Goal: Transaction & Acquisition: Obtain resource

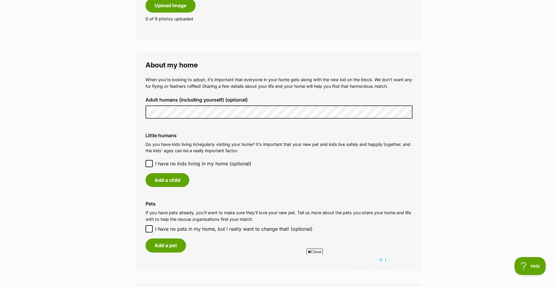
click at [150, 163] on icon at bounding box center [149, 163] width 4 height 3
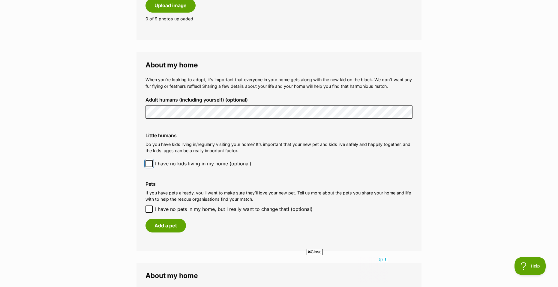
scroll to position [420, 0]
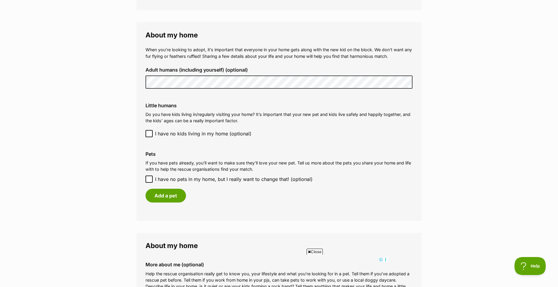
click at [149, 181] on icon at bounding box center [149, 179] width 4 height 4
click at [149, 181] on input "I have no pets in my home, but I really want to change that! (optional)" at bounding box center [148, 179] width 7 height 7
checkbox input "true"
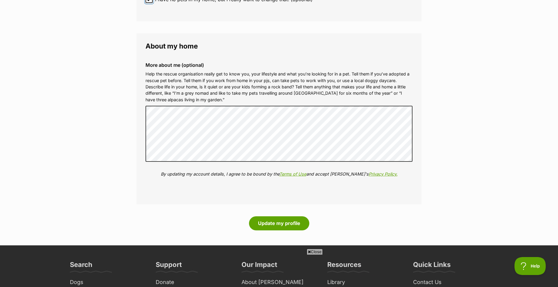
scroll to position [0, 0]
click at [267, 223] on button "Update my profile" at bounding box center [279, 223] width 60 height 14
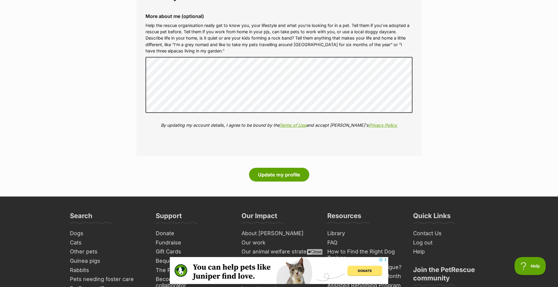
scroll to position [660, 0]
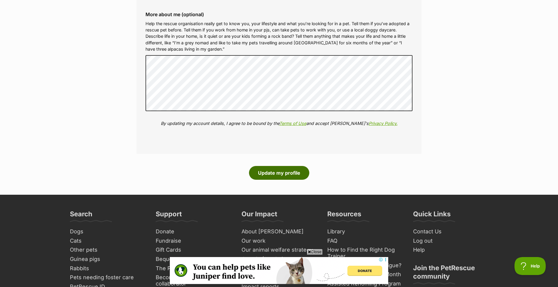
click at [273, 168] on button "Update my profile" at bounding box center [279, 173] width 60 height 14
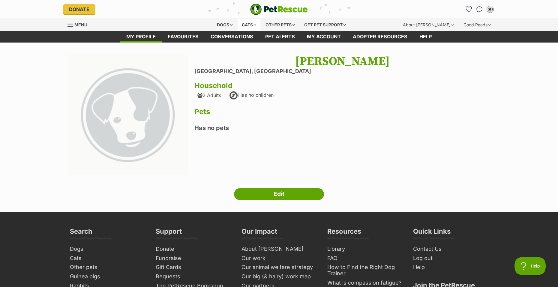
click at [250, 24] on div "Cats" at bounding box center [248, 25] width 23 height 12
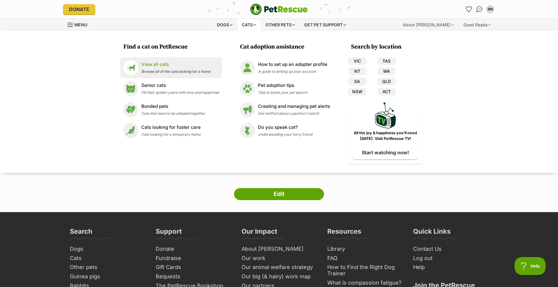
click at [166, 74] on div "View all cats Browse all of the cats looking for a home" at bounding box center [175, 67] width 69 height 13
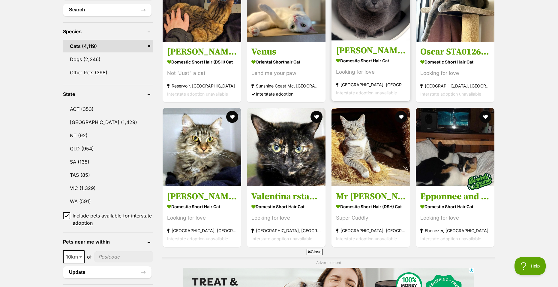
scroll to position [240, 0]
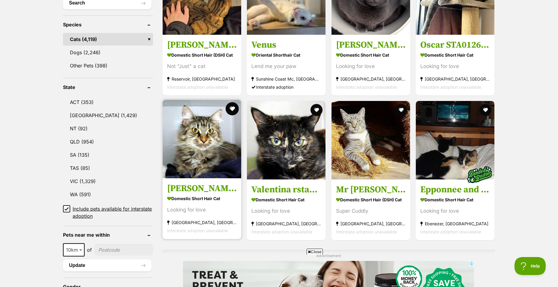
click at [228, 106] on button "favourite" at bounding box center [231, 108] width 13 height 13
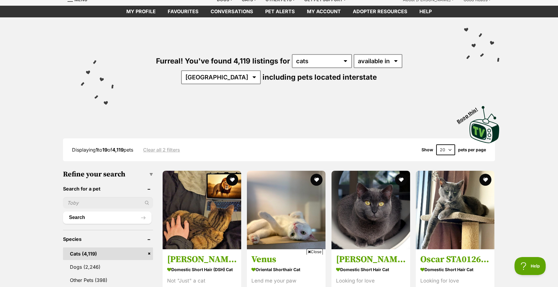
scroll to position [0, 0]
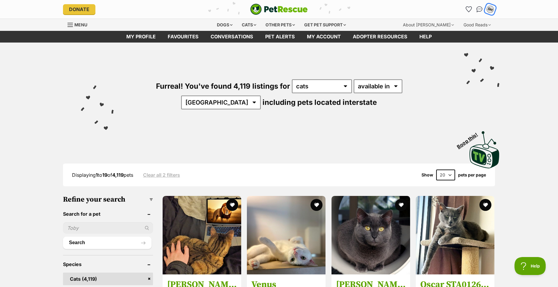
click at [492, 11] on div "SH" at bounding box center [490, 9] width 8 height 8
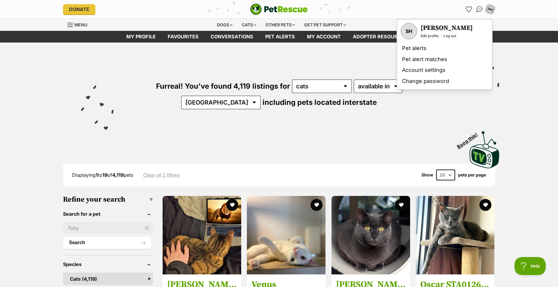
click at [407, 32] on div "SH" at bounding box center [408, 31] width 15 height 15
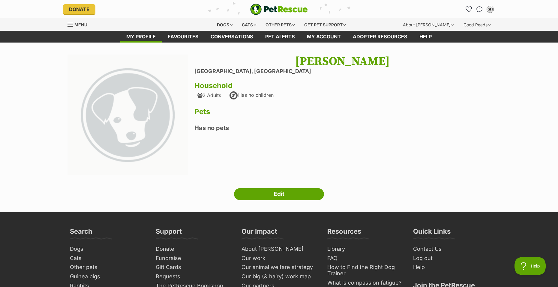
click at [152, 92] on img at bounding box center [127, 115] width 121 height 121
click at [145, 99] on img at bounding box center [127, 115] width 121 height 121
click at [168, 32] on link "Favourites" at bounding box center [183, 37] width 43 height 12
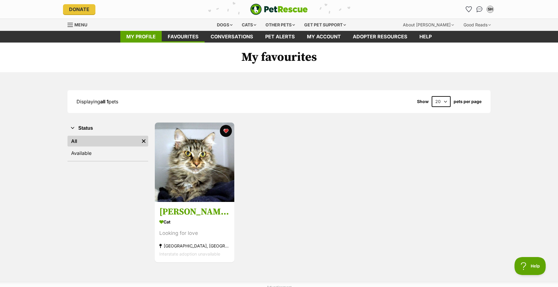
click at [142, 34] on link "My profile" at bounding box center [140, 37] width 41 height 12
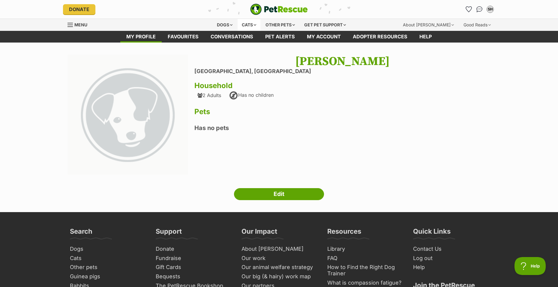
click at [252, 27] on div "Cats" at bounding box center [248, 25] width 23 height 12
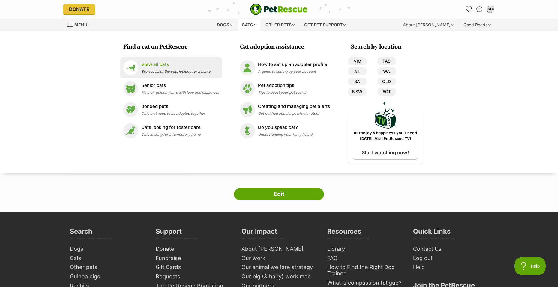
click at [172, 70] on span "Browse all of the cats looking for a home" at bounding box center [175, 71] width 69 height 4
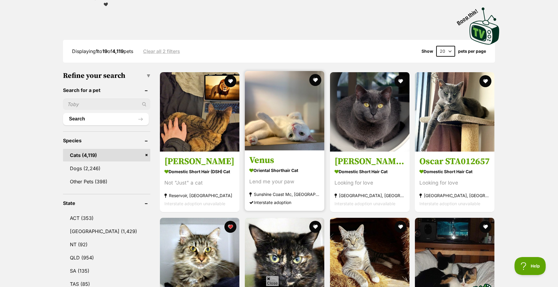
scroll to position [150, 0]
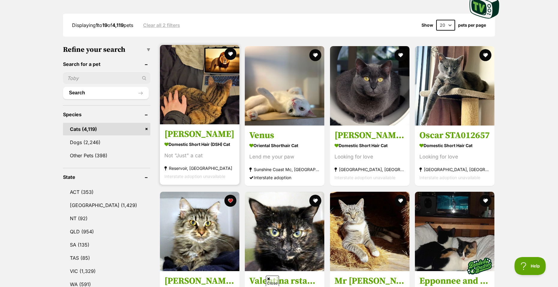
click at [208, 109] on img at bounding box center [199, 84] width 79 height 79
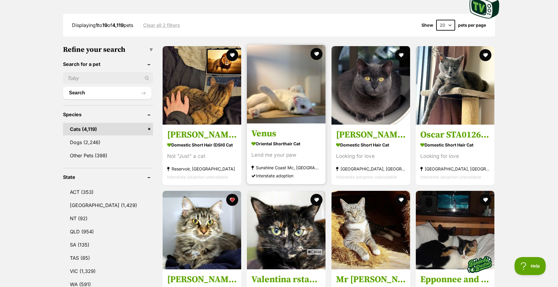
scroll to position [0, 0]
click at [273, 75] on img at bounding box center [286, 84] width 79 height 79
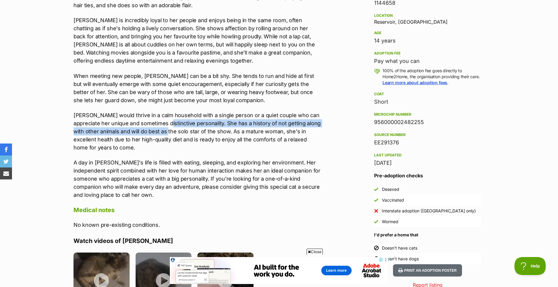
drag, startPoint x: 194, startPoint y: 112, endPoint x: 162, endPoint y: 128, distance: 36.6
click at [162, 128] on p "Sasha would thrive in a calm household with a single person or a quiet couple w…" at bounding box center [197, 131] width 248 height 40
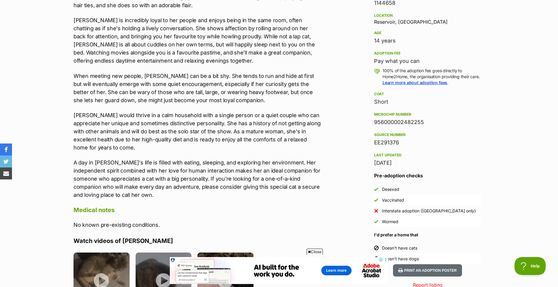
click at [145, 155] on div "Introducing Sasha, the charming and highly intelligent feline who loves to feel…" at bounding box center [197, 84] width 248 height 231
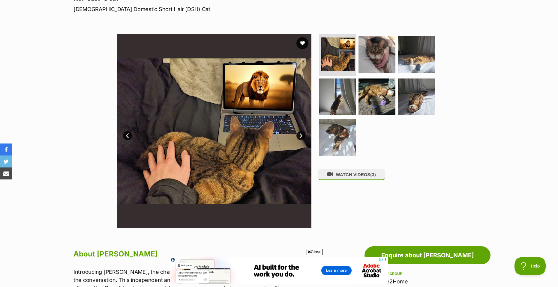
scroll to position [90, 0]
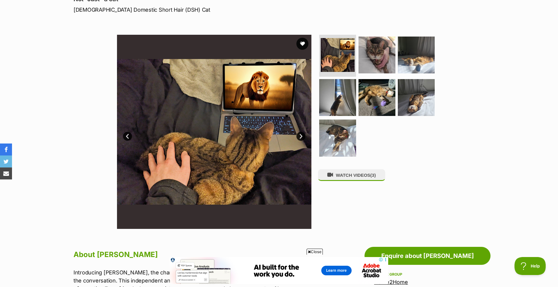
click at [302, 136] on link "Next" at bounding box center [300, 136] width 9 height 9
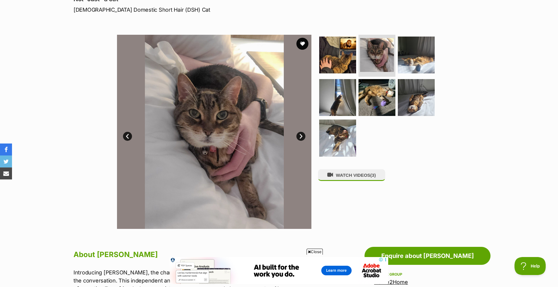
click at [298, 136] on link "Next" at bounding box center [300, 136] width 9 height 9
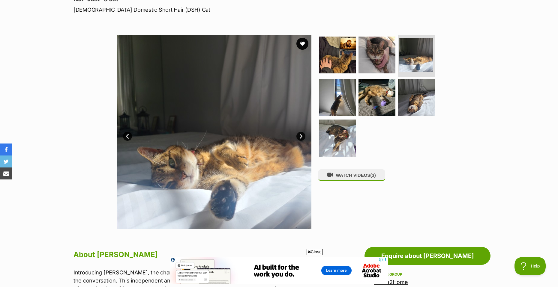
click at [298, 136] on link "Next" at bounding box center [300, 136] width 9 height 9
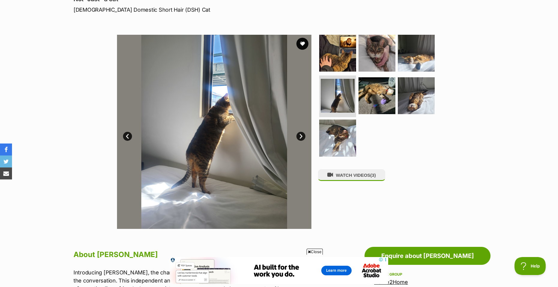
click at [298, 136] on link "Next" at bounding box center [300, 136] width 9 height 9
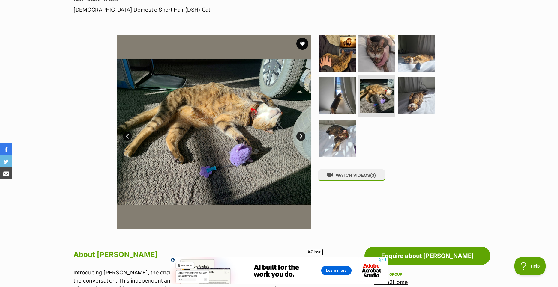
click at [298, 136] on link "Next" at bounding box center [300, 136] width 9 height 9
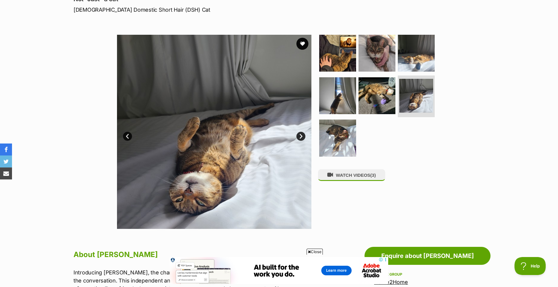
click at [298, 136] on link "Next" at bounding box center [300, 136] width 9 height 9
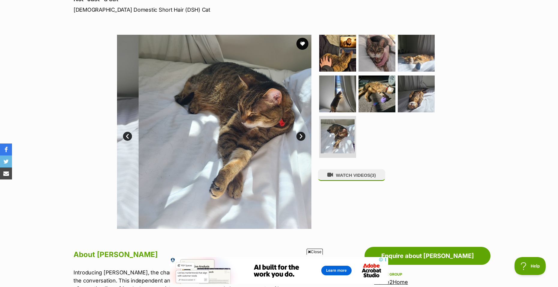
click at [298, 136] on link "Next" at bounding box center [300, 136] width 9 height 9
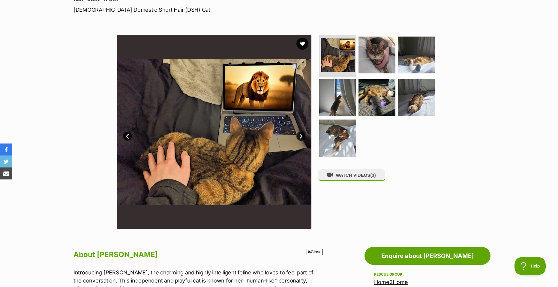
scroll to position [0, 0]
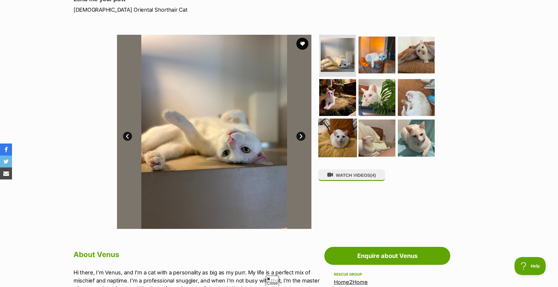
click at [345, 140] on img at bounding box center [337, 138] width 39 height 39
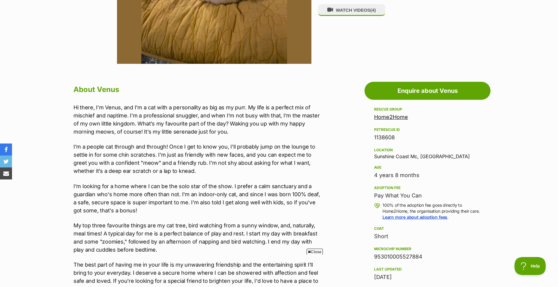
scroll to position [270, 0]
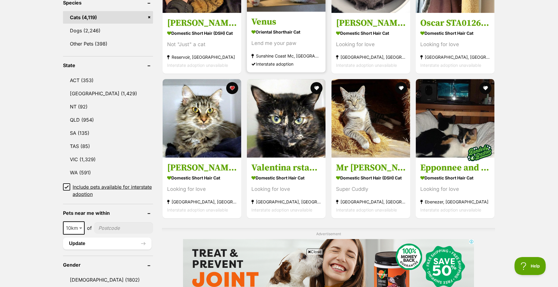
scroll to position [270, 0]
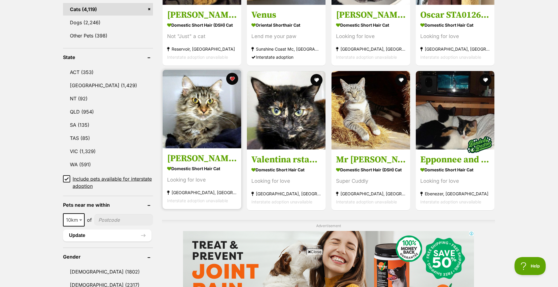
click at [214, 135] on img at bounding box center [201, 109] width 79 height 79
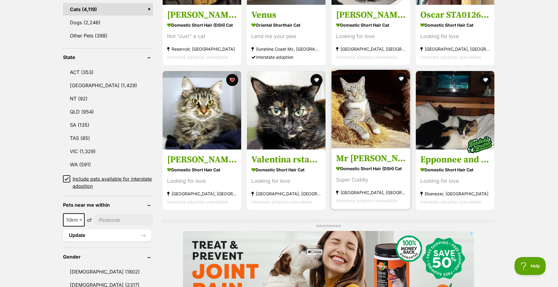
click at [365, 118] on img at bounding box center [370, 109] width 79 height 79
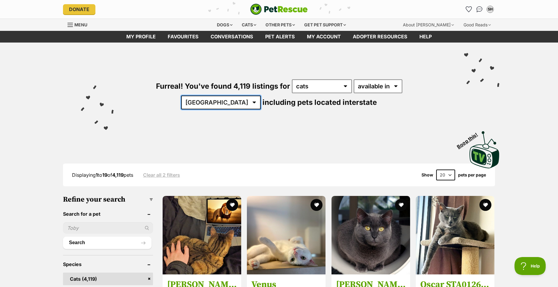
click at [261, 96] on select "[GEOGRAPHIC_DATA] [GEOGRAPHIC_DATA] [GEOGRAPHIC_DATA] [GEOGRAPHIC_DATA] [GEOGRA…" at bounding box center [220, 103] width 79 height 14
select select "VIC"
click at [261, 96] on select "[GEOGRAPHIC_DATA] [GEOGRAPHIC_DATA] [GEOGRAPHIC_DATA] [GEOGRAPHIC_DATA] [GEOGRA…" at bounding box center [220, 103] width 79 height 14
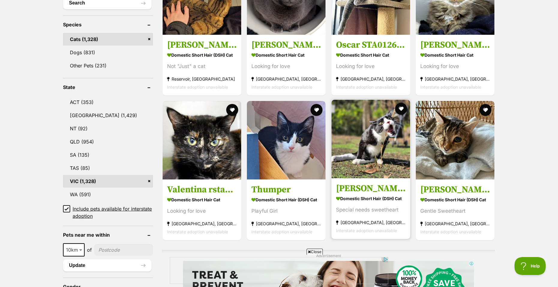
drag, startPoint x: 351, startPoint y: 126, endPoint x: 334, endPoint y: 119, distance: 18.3
click at [334, 119] on img at bounding box center [370, 139] width 79 height 79
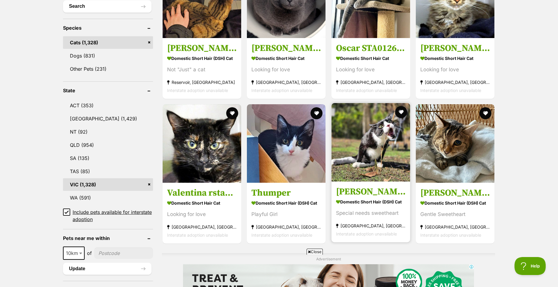
click at [353, 159] on img at bounding box center [370, 142] width 79 height 79
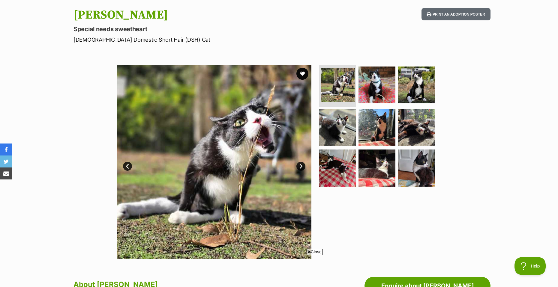
click at [301, 167] on link "Next" at bounding box center [300, 166] width 9 height 9
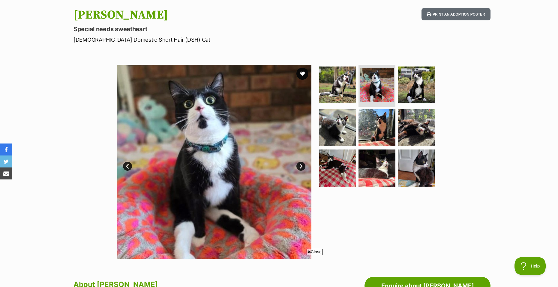
click at [298, 168] on link "Next" at bounding box center [300, 166] width 9 height 9
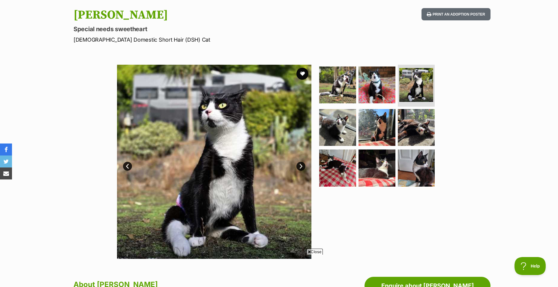
click at [298, 168] on link "Next" at bounding box center [300, 166] width 9 height 9
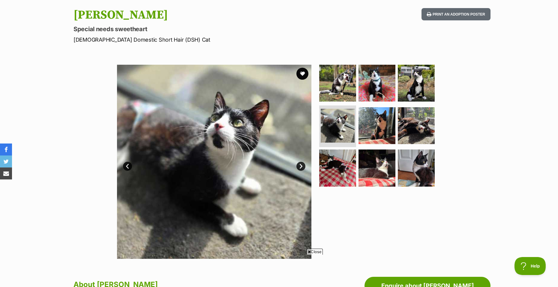
click at [298, 168] on link "Next" at bounding box center [300, 166] width 9 height 9
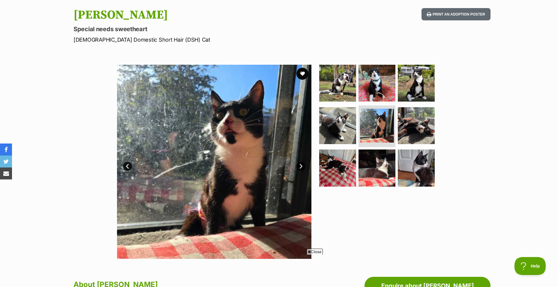
click at [298, 168] on link "Next" at bounding box center [300, 166] width 9 height 9
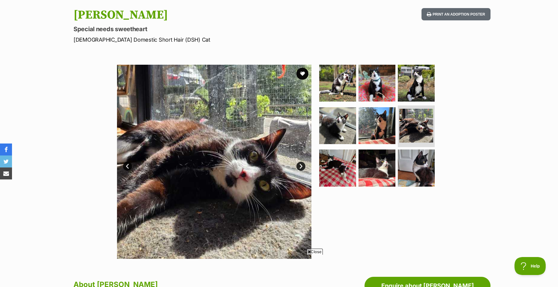
click at [126, 165] on link "Prev" at bounding box center [127, 166] width 9 height 9
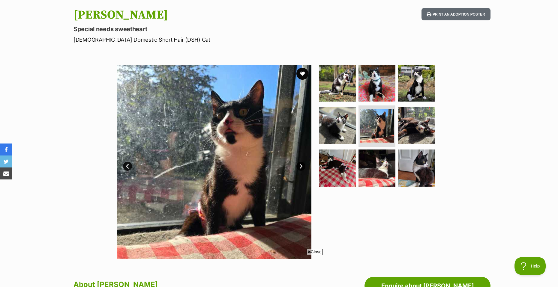
click at [299, 165] on link "Next" at bounding box center [300, 166] width 9 height 9
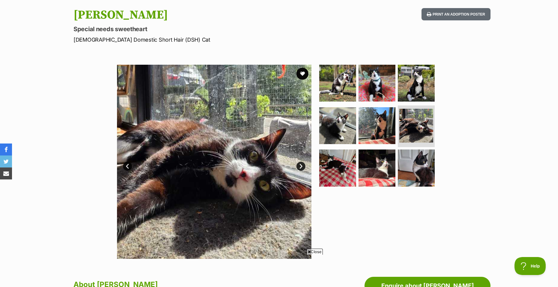
click at [299, 164] on link "Next" at bounding box center [300, 166] width 9 height 9
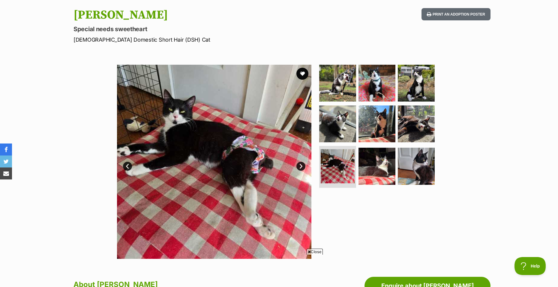
click at [298, 166] on link "Next" at bounding box center [300, 166] width 9 height 9
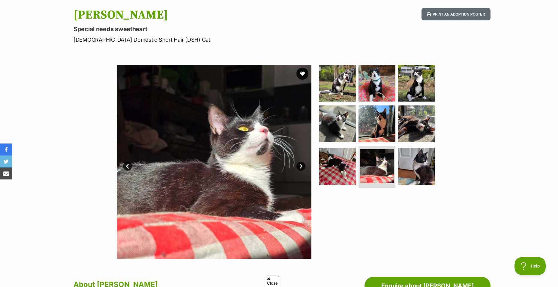
click at [302, 167] on link "Next" at bounding box center [300, 166] width 9 height 9
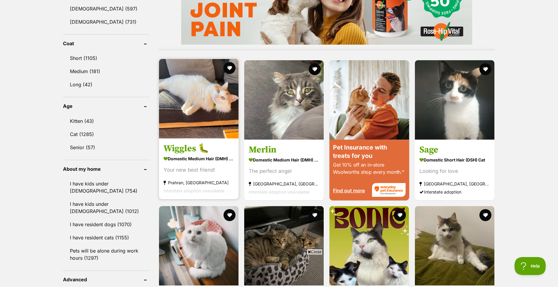
click at [204, 129] on img at bounding box center [198, 98] width 79 height 79
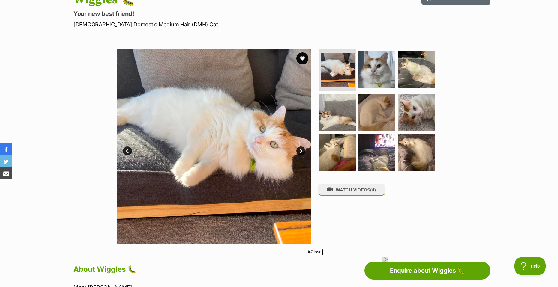
scroll to position [90, 0]
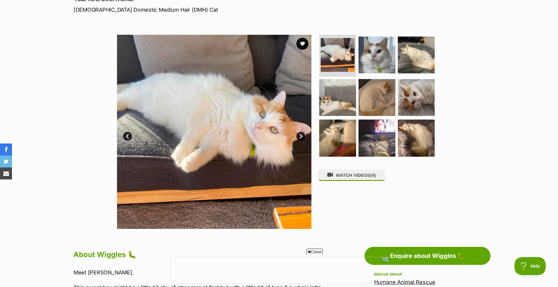
click at [301, 136] on link "Next" at bounding box center [300, 136] width 9 height 9
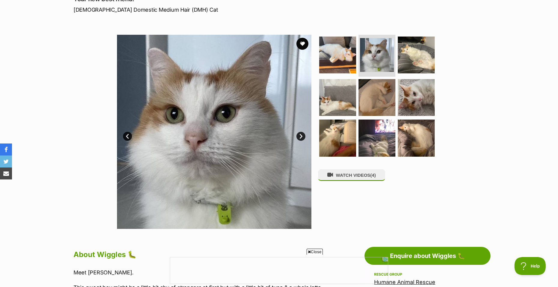
click at [301, 136] on link "Next" at bounding box center [300, 136] width 9 height 9
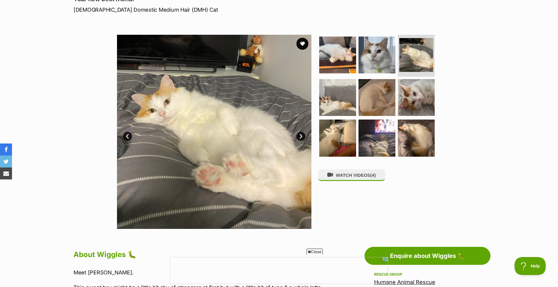
click at [301, 136] on link "Next" at bounding box center [300, 136] width 9 height 9
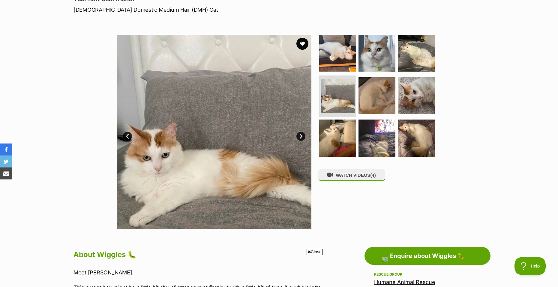
click at [301, 136] on link "Next" at bounding box center [300, 136] width 9 height 9
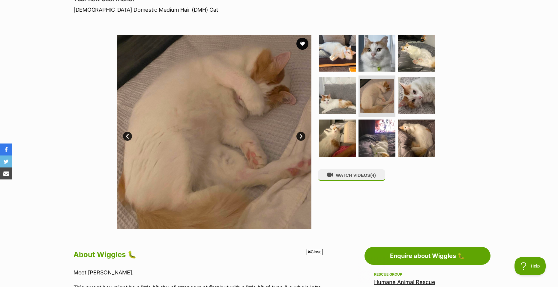
scroll to position [0, 0]
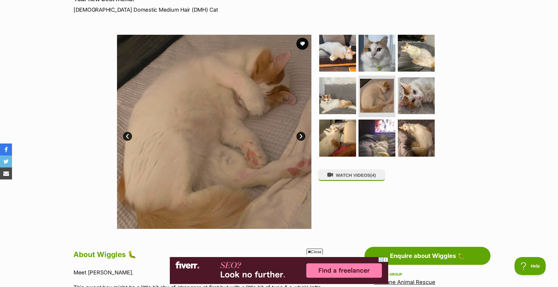
click at [293, 136] on img at bounding box center [214, 132] width 194 height 194
click at [304, 135] on link "Next" at bounding box center [300, 136] width 9 height 9
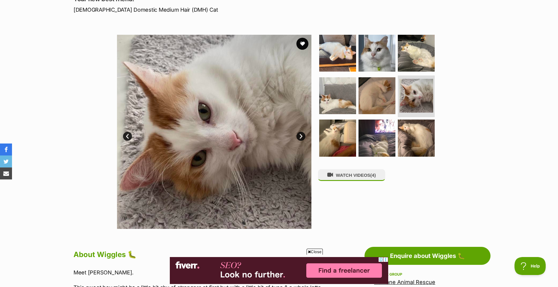
click at [304, 135] on link "Next" at bounding box center [300, 136] width 9 height 9
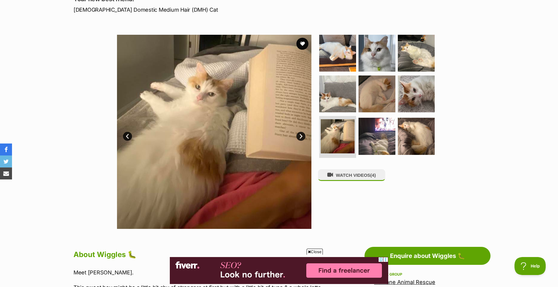
click at [304, 135] on link "Next" at bounding box center [300, 136] width 9 height 9
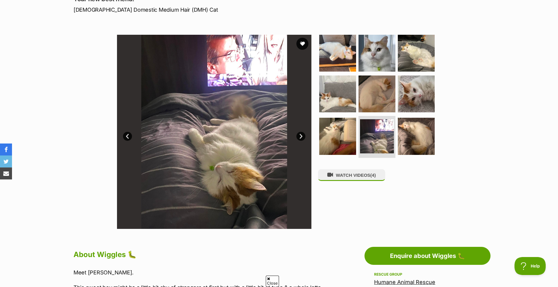
click at [304, 135] on link "Next" at bounding box center [300, 136] width 9 height 9
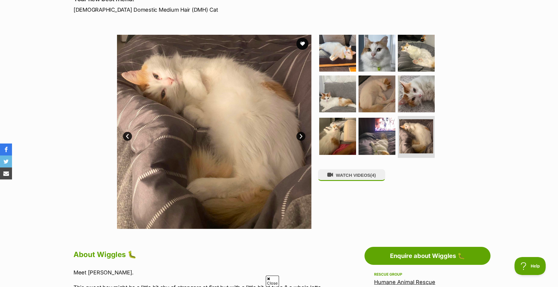
click at [304, 135] on link "Next" at bounding box center [300, 136] width 9 height 9
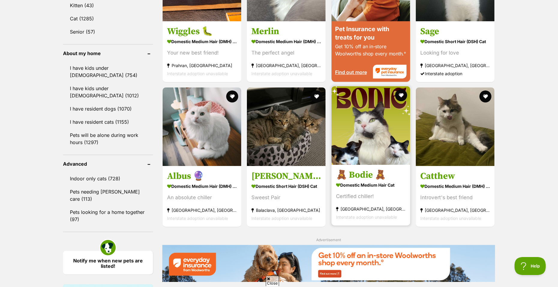
scroll to position [653, 0]
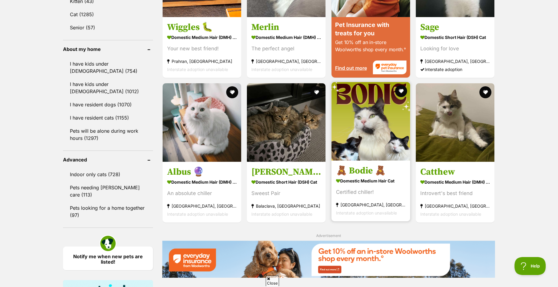
click at [378, 138] on img at bounding box center [370, 121] width 79 height 79
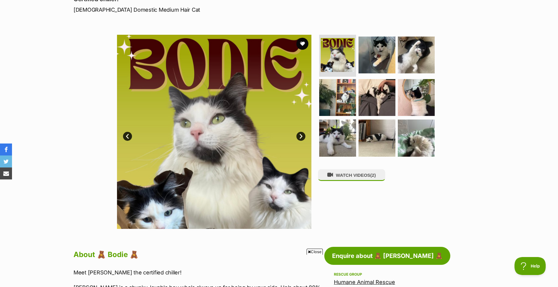
click at [301, 135] on link "Next" at bounding box center [300, 136] width 9 height 9
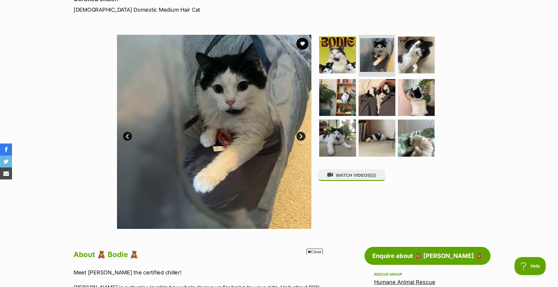
click at [301, 135] on link "Next" at bounding box center [300, 136] width 9 height 9
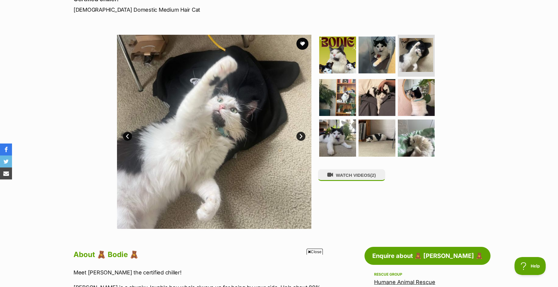
click at [301, 135] on link "Next" at bounding box center [300, 136] width 9 height 9
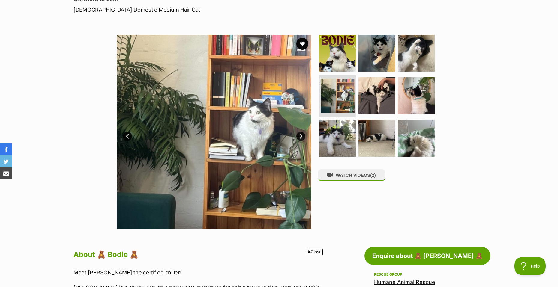
click at [301, 135] on link "Next" at bounding box center [300, 136] width 9 height 9
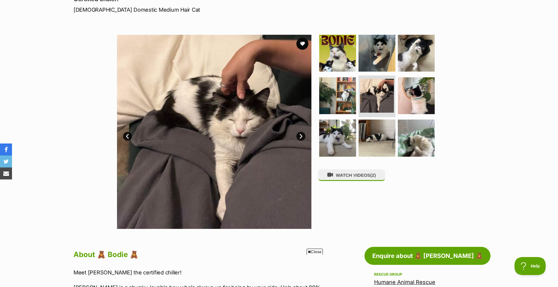
click at [301, 135] on link "Next" at bounding box center [300, 136] width 9 height 9
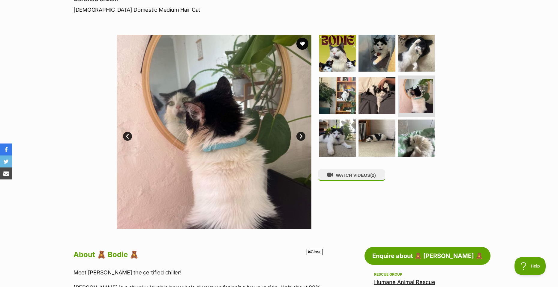
click at [301, 135] on link "Next" at bounding box center [300, 136] width 9 height 9
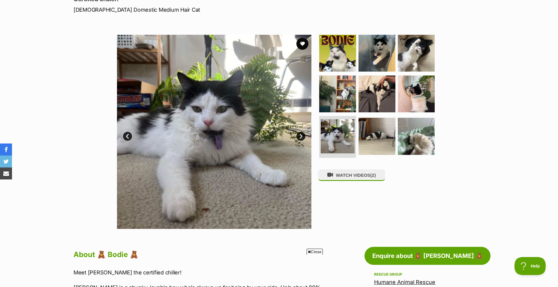
click at [301, 135] on link "Next" at bounding box center [300, 136] width 9 height 9
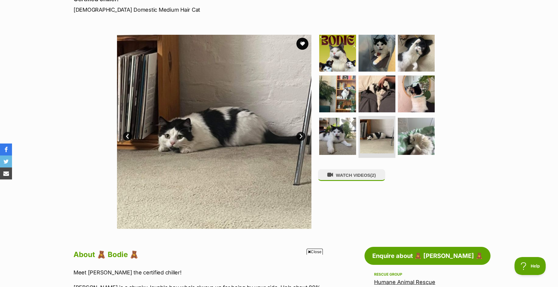
click at [301, 135] on link "Next" at bounding box center [300, 136] width 9 height 9
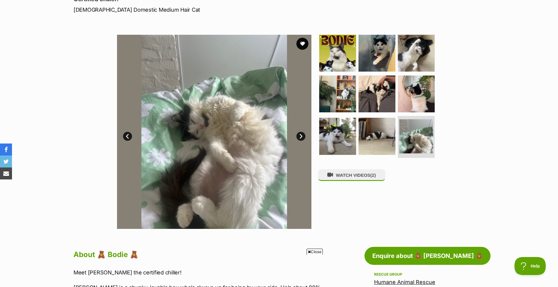
click at [301, 135] on link "Next" at bounding box center [300, 136] width 9 height 9
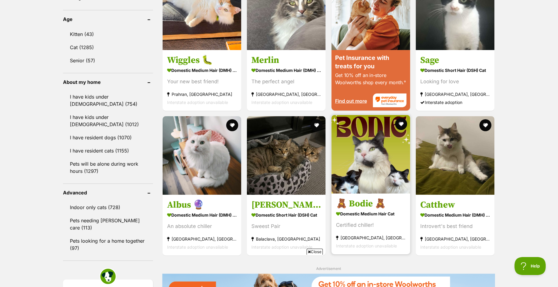
scroll to position [620, 0]
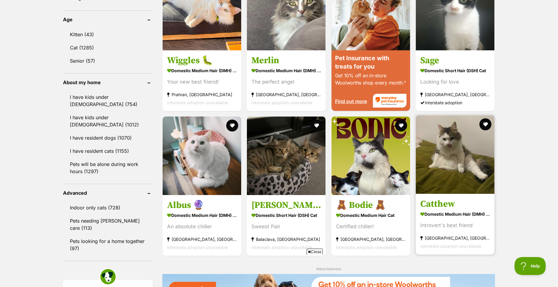
click at [458, 115] on img at bounding box center [455, 154] width 79 height 79
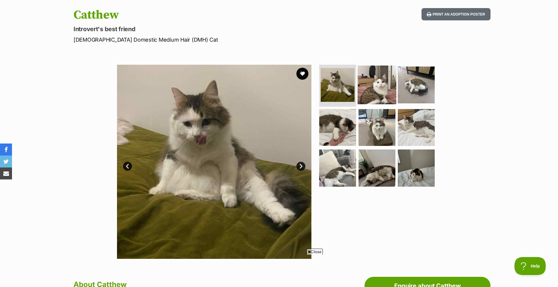
click at [370, 81] on img at bounding box center [376, 85] width 39 height 39
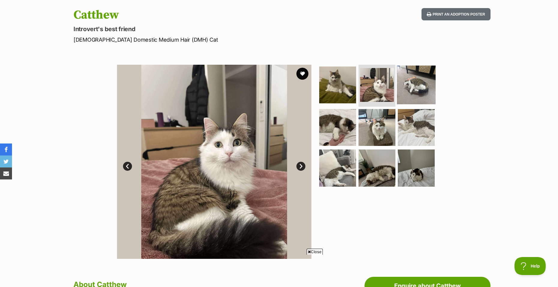
click at [410, 86] on img at bounding box center [416, 85] width 39 height 39
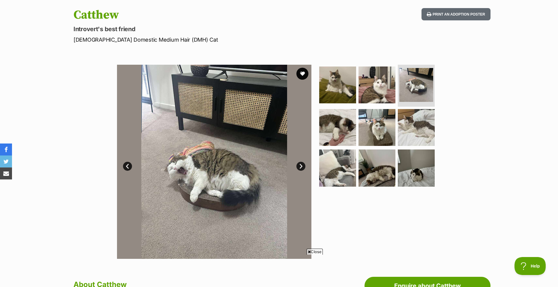
click at [301, 165] on link "Next" at bounding box center [300, 166] width 9 height 9
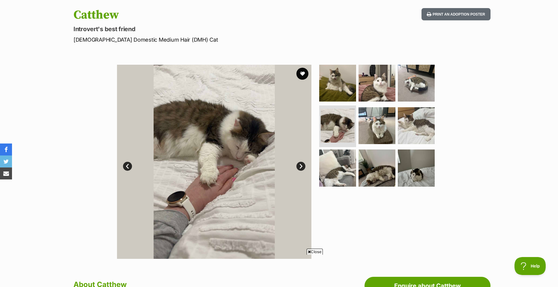
click at [301, 165] on link "Next" at bounding box center [300, 166] width 9 height 9
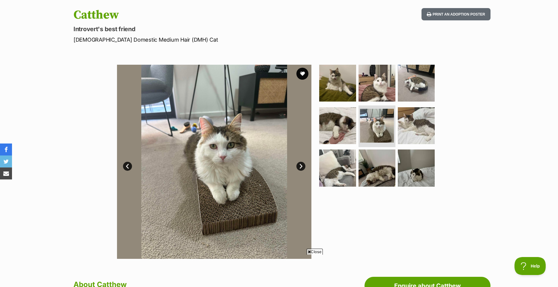
click at [301, 165] on link "Next" at bounding box center [300, 166] width 9 height 9
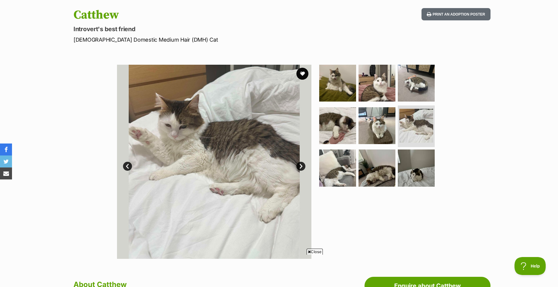
click at [301, 165] on link "Next" at bounding box center [300, 166] width 9 height 9
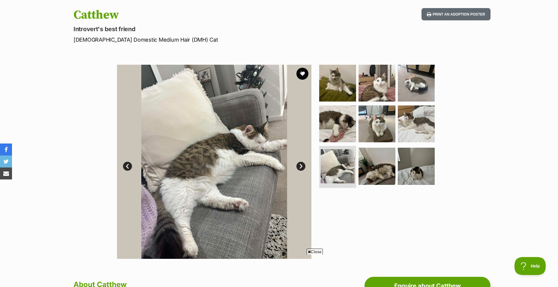
click at [301, 165] on link "Next" at bounding box center [300, 166] width 9 height 9
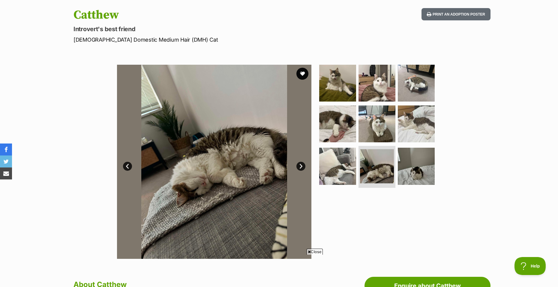
click at [301, 165] on link "Next" at bounding box center [300, 166] width 9 height 9
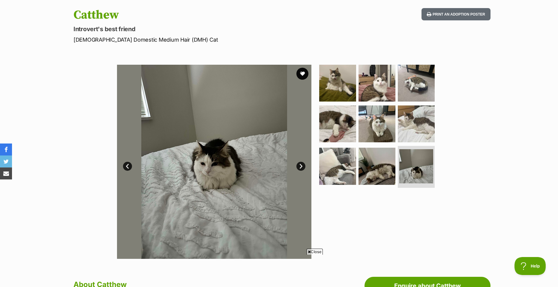
click at [301, 165] on link "Next" at bounding box center [300, 166] width 9 height 9
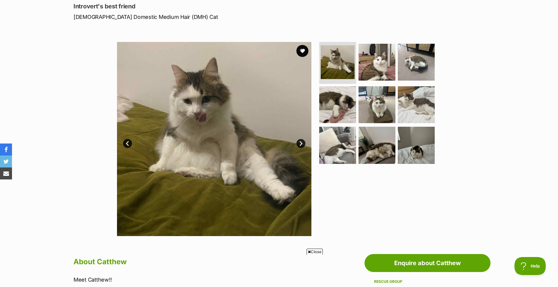
scroll to position [150, 0]
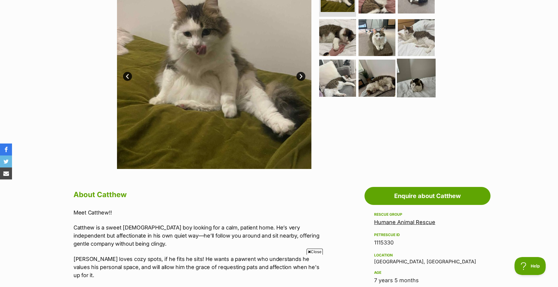
click at [402, 88] on img at bounding box center [416, 78] width 39 height 39
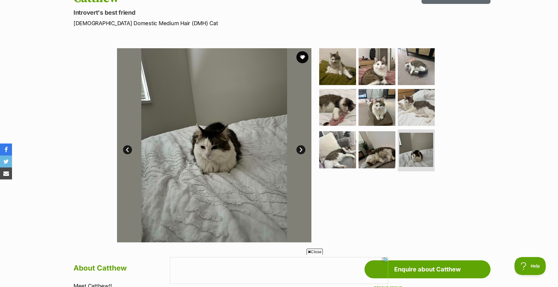
scroll to position [60, 0]
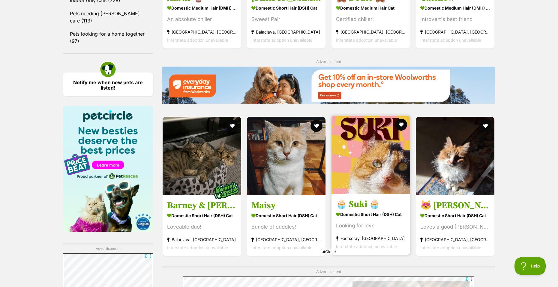
scroll to position [830, 0]
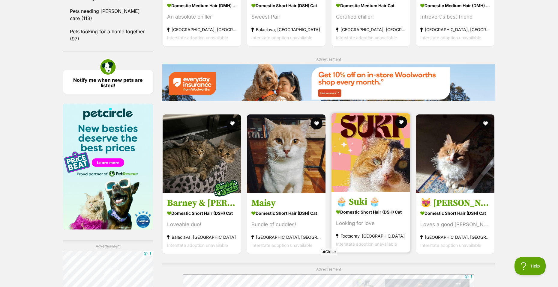
click at [368, 113] on img at bounding box center [370, 152] width 79 height 79
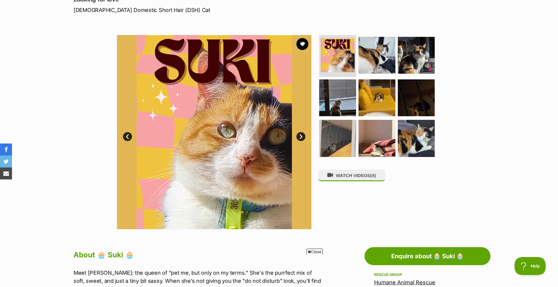
scroll to position [90, 0]
click at [300, 137] on link "Next" at bounding box center [300, 136] width 9 height 9
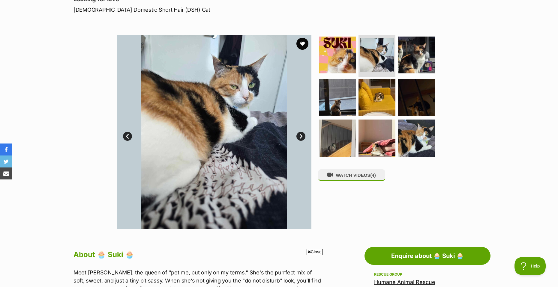
click at [299, 136] on link "Next" at bounding box center [300, 136] width 9 height 9
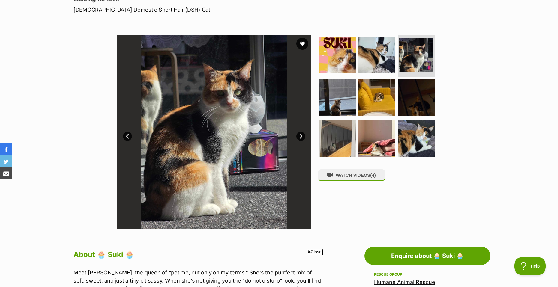
click at [297, 136] on link "Next" at bounding box center [300, 136] width 9 height 9
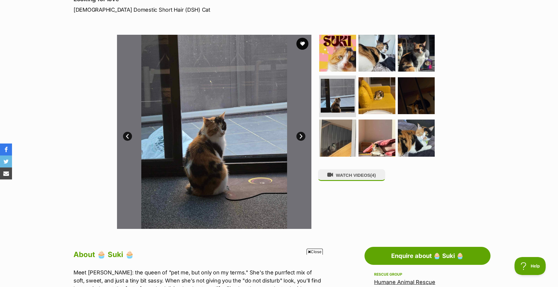
click at [297, 136] on link "Next" at bounding box center [300, 136] width 9 height 9
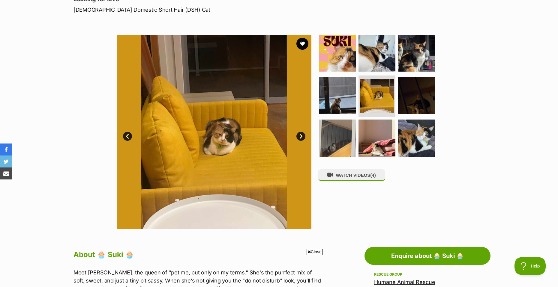
click at [297, 136] on link "Next" at bounding box center [300, 136] width 9 height 9
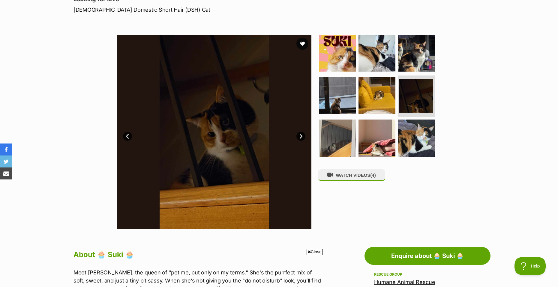
click at [126, 140] on link "Prev" at bounding box center [127, 136] width 9 height 9
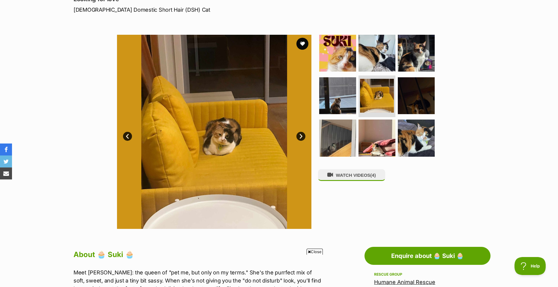
click at [304, 137] on link "Next" at bounding box center [300, 136] width 9 height 9
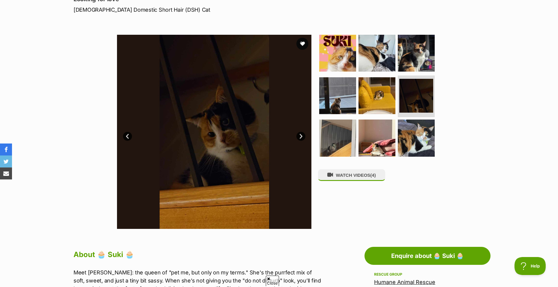
scroll to position [0, 0]
click at [303, 136] on link "Next" at bounding box center [300, 136] width 9 height 9
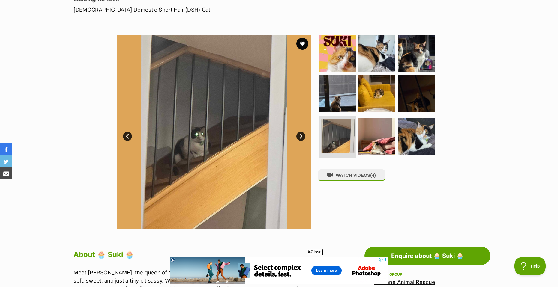
click at [297, 136] on link "Next" at bounding box center [300, 136] width 9 height 9
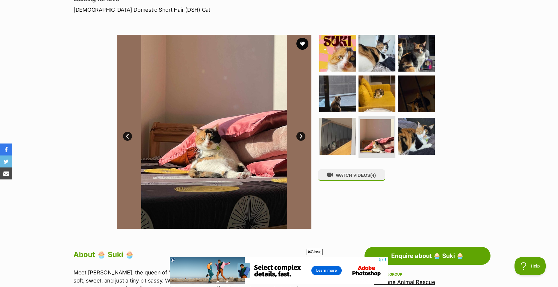
click at [296, 136] on link "Next" at bounding box center [300, 136] width 9 height 9
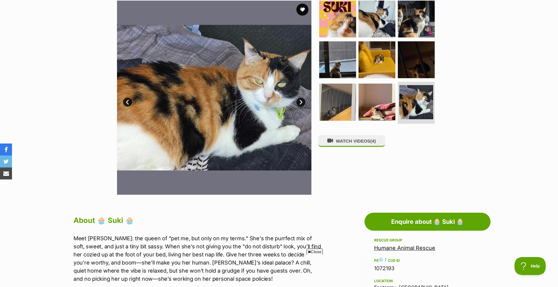
scroll to position [120, 0]
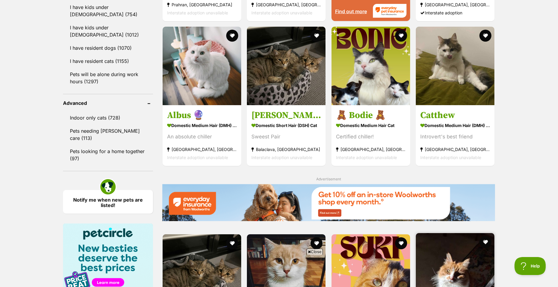
click at [461, 233] on img at bounding box center [455, 272] width 79 height 79
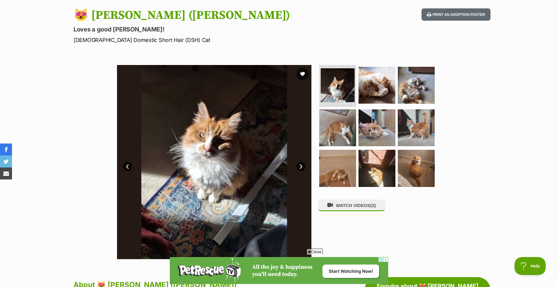
scroll to position [60, 0]
click at [304, 162] on img at bounding box center [214, 162] width 194 height 194
click at [302, 167] on link "Next" at bounding box center [300, 166] width 9 height 9
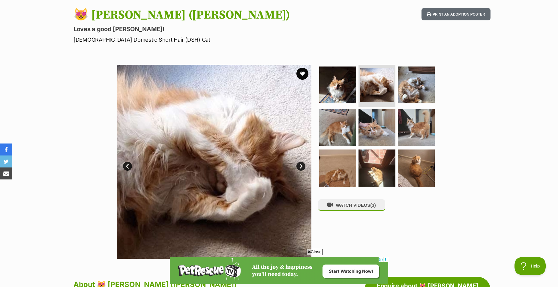
click at [302, 167] on link "Next" at bounding box center [300, 166] width 9 height 9
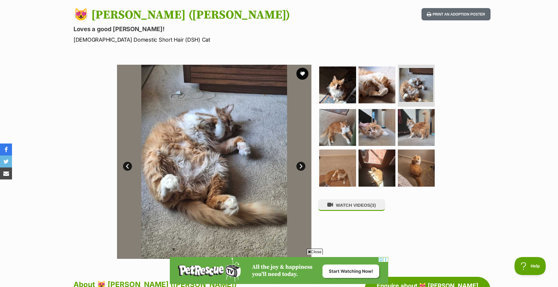
click at [124, 166] on link "Prev" at bounding box center [127, 166] width 9 height 9
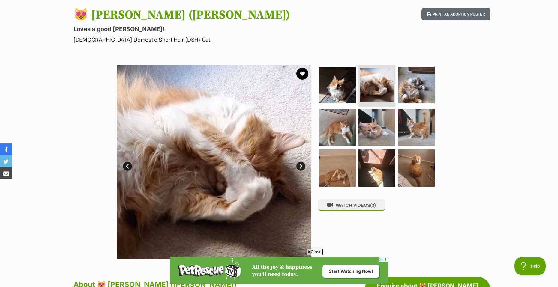
click at [301, 166] on link "Next" at bounding box center [300, 166] width 9 height 9
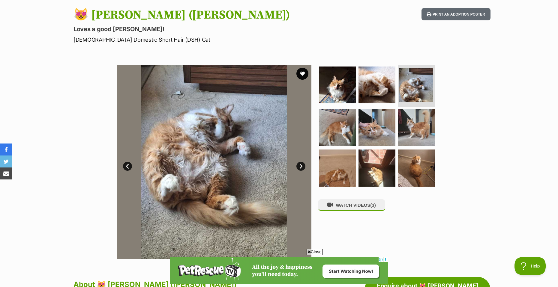
click at [301, 166] on link "Next" at bounding box center [300, 166] width 9 height 9
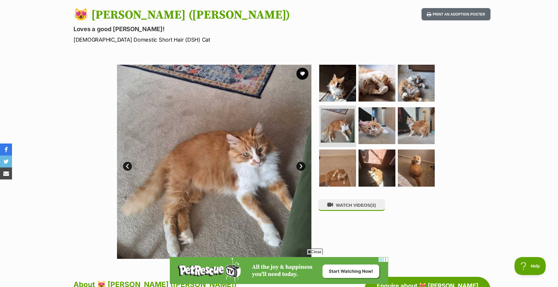
click at [301, 166] on link "Next" at bounding box center [300, 166] width 9 height 9
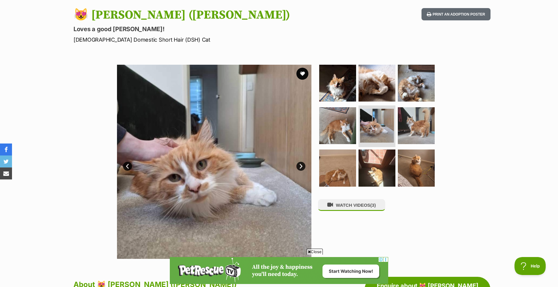
click at [301, 166] on link "Next" at bounding box center [300, 166] width 9 height 9
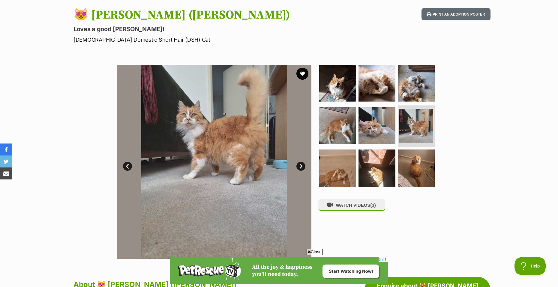
click at [301, 166] on link "Next" at bounding box center [300, 166] width 9 height 9
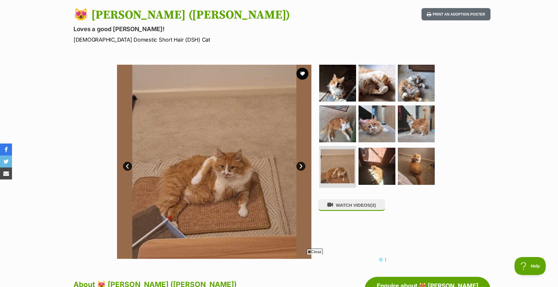
click at [301, 166] on link "Next" at bounding box center [300, 166] width 9 height 9
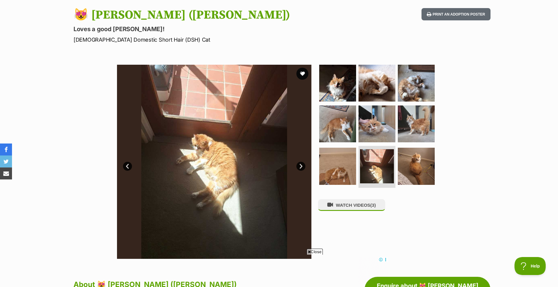
click at [301, 166] on link "Next" at bounding box center [300, 166] width 9 height 9
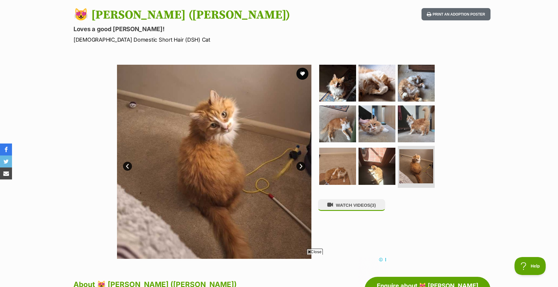
click at [301, 166] on link "Next" at bounding box center [300, 166] width 9 height 9
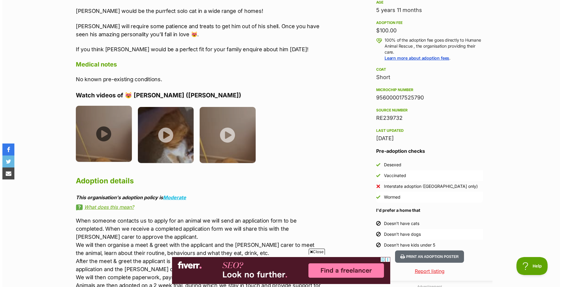
scroll to position [420, 0]
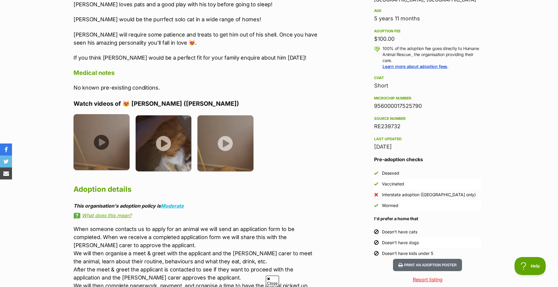
click at [97, 136] on img at bounding box center [101, 142] width 56 height 56
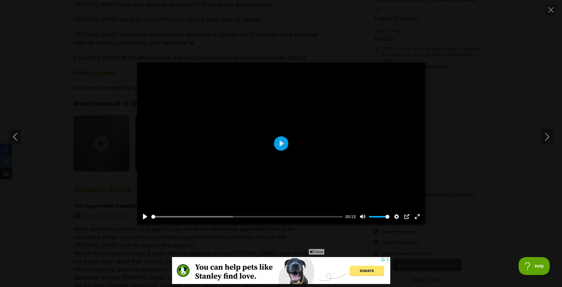
scroll to position [0, 0]
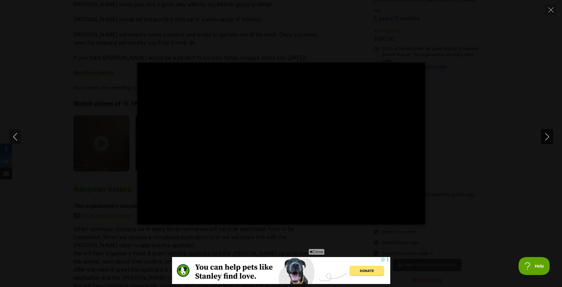
type input "100"
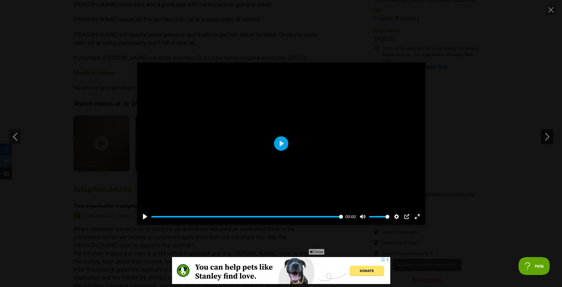
click at [548, 137] on icon "Next" at bounding box center [547, 136] width 7 height 7
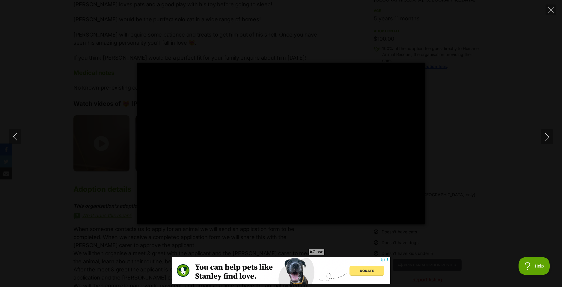
type input "100"
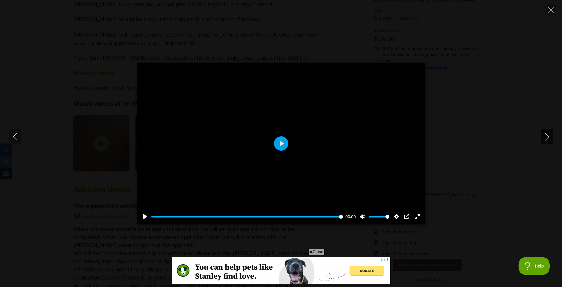
click at [546, 138] on icon "Next" at bounding box center [547, 136] width 7 height 7
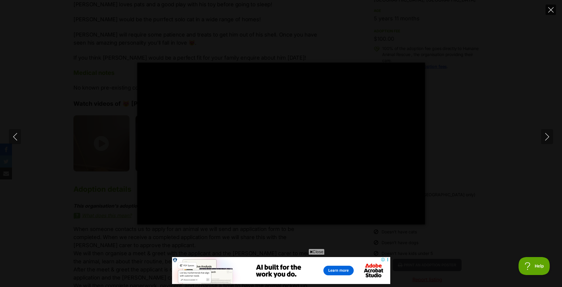
click at [553, 7] on icon "Close" at bounding box center [550, 9] width 5 height 5
type input "74.27"
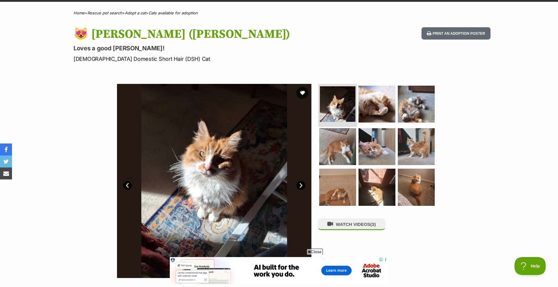
scroll to position [30, 0]
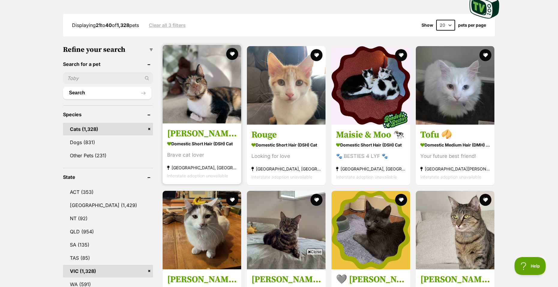
click at [181, 115] on img at bounding box center [201, 84] width 79 height 79
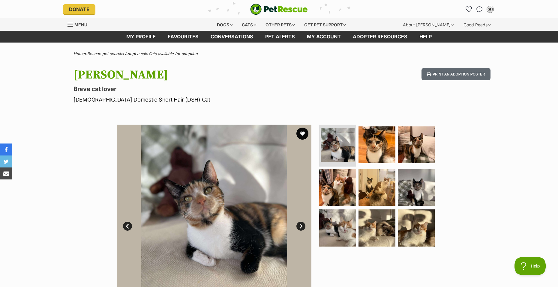
click at [299, 230] on link "Next" at bounding box center [300, 226] width 9 height 9
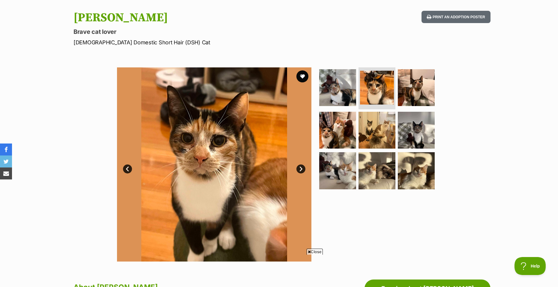
scroll to position [60, 0]
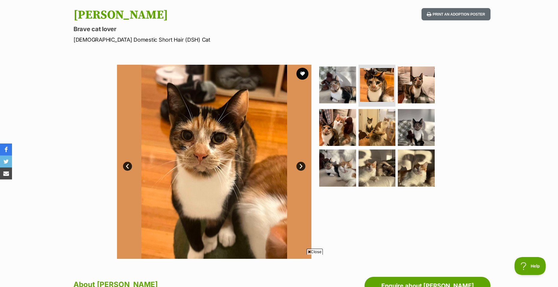
click at [297, 167] on link "Next" at bounding box center [300, 166] width 9 height 9
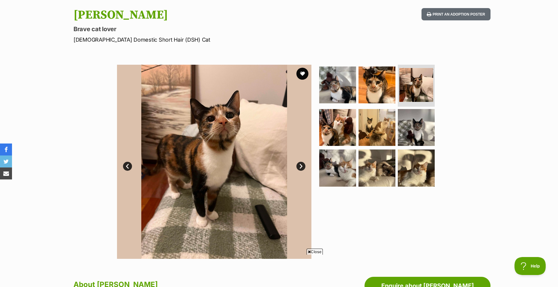
click at [304, 166] on link "Next" at bounding box center [300, 166] width 9 height 9
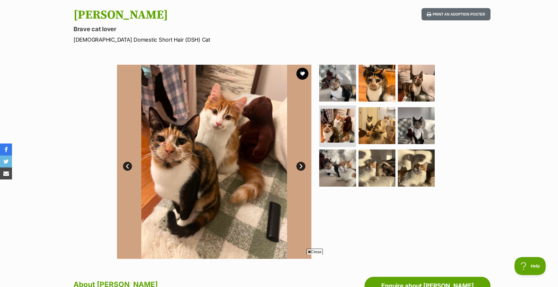
click at [304, 166] on link "Next" at bounding box center [300, 166] width 9 height 9
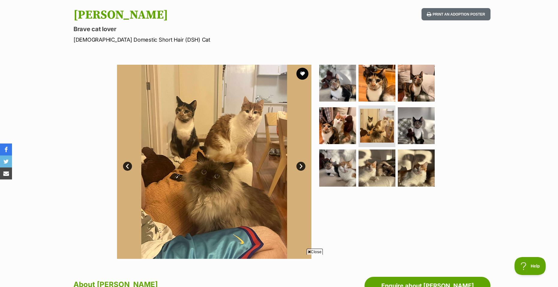
click at [300, 166] on link "Next" at bounding box center [300, 166] width 9 height 9
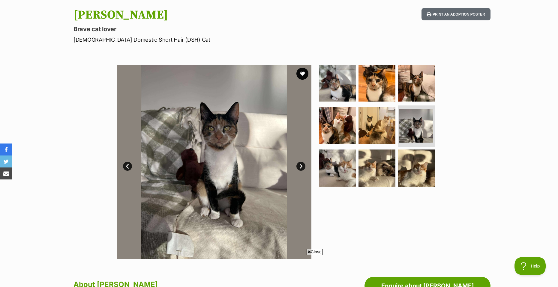
click at [300, 166] on link "Next" at bounding box center [300, 166] width 9 height 9
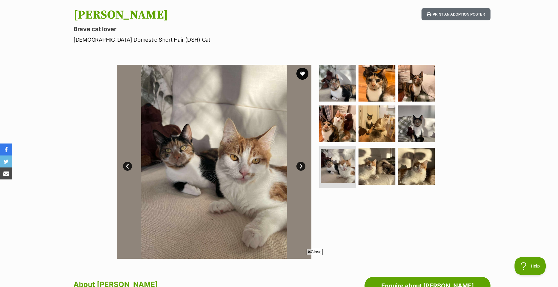
click at [300, 166] on link "Next" at bounding box center [300, 166] width 9 height 9
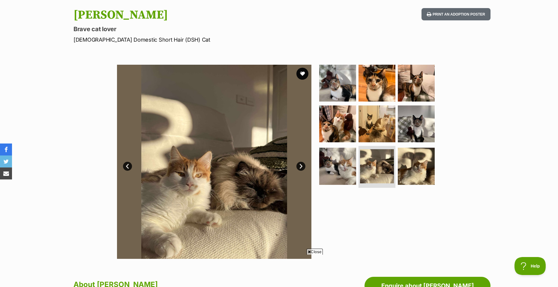
click at [302, 171] on link "Next" at bounding box center [300, 166] width 9 height 9
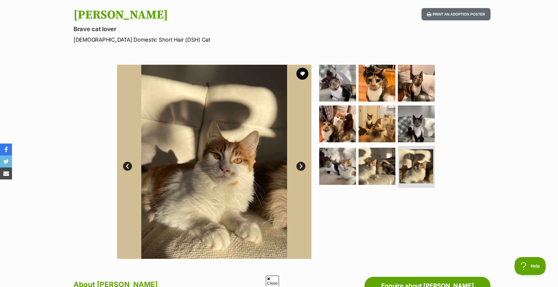
click at [302, 171] on link "Next" at bounding box center [300, 166] width 9 height 9
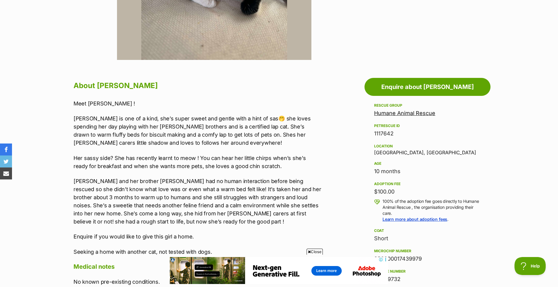
scroll to position [270, 0]
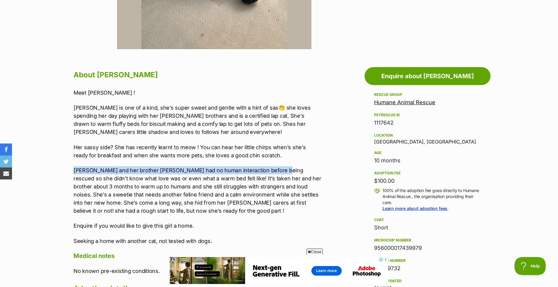
drag, startPoint x: 74, startPoint y: 170, endPoint x: 269, endPoint y: 161, distance: 195.7
click at [269, 161] on div "Meet [PERSON_NAME] ! [PERSON_NAME] is one of a kind, she’s super sweet and gent…" at bounding box center [197, 167] width 248 height 156
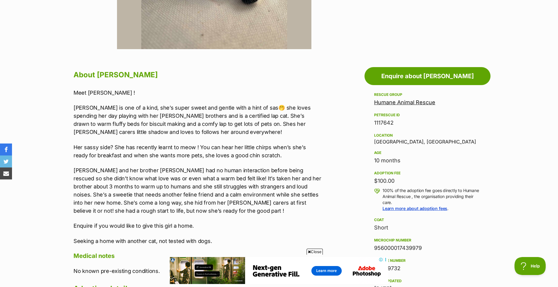
drag, startPoint x: 372, startPoint y: 161, endPoint x: 414, endPoint y: 164, distance: 42.4
click at [414, 164] on aside "Rescue group Humane Animal Rescue PetRescue ID 1117642 Location [GEOGRAPHIC_DAT…" at bounding box center [427, 235] width 126 height 288
click at [132, 110] on p "[PERSON_NAME] is one of a kind, she’s super sweet and gentle with a hint of sas…" at bounding box center [197, 120] width 248 height 32
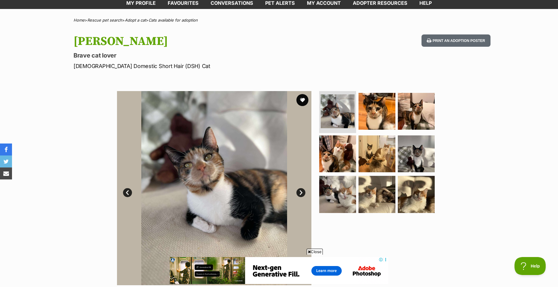
scroll to position [30, 0]
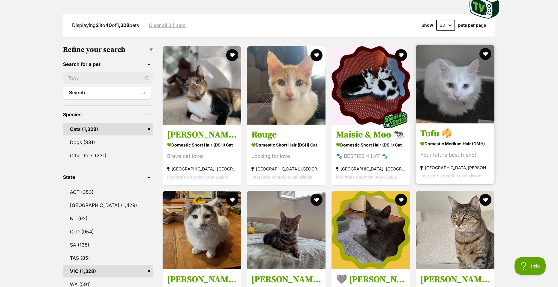
click at [436, 100] on img at bounding box center [455, 84] width 79 height 79
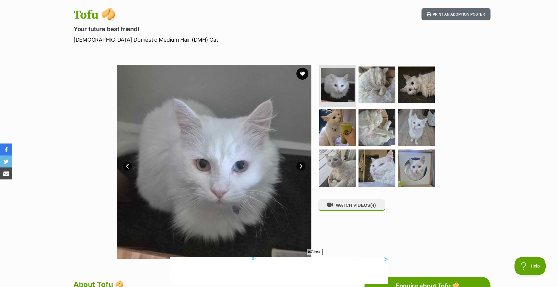
click at [299, 167] on link "Next" at bounding box center [300, 166] width 9 height 9
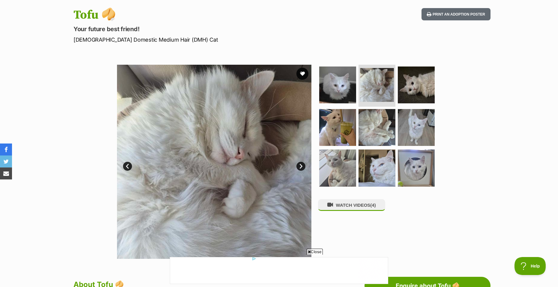
click at [299, 167] on link "Next" at bounding box center [300, 166] width 9 height 9
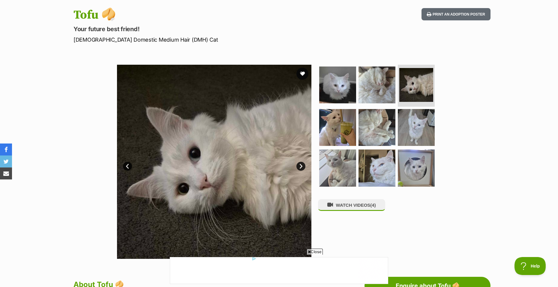
click at [299, 167] on link "Next" at bounding box center [300, 166] width 9 height 9
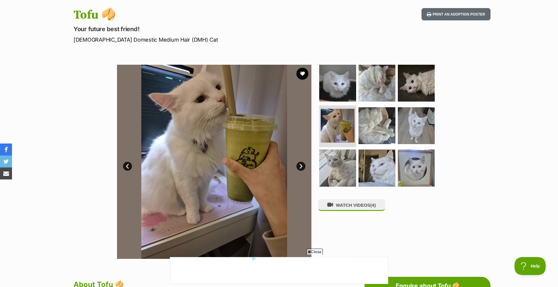
click at [299, 167] on link "Next" at bounding box center [300, 166] width 9 height 9
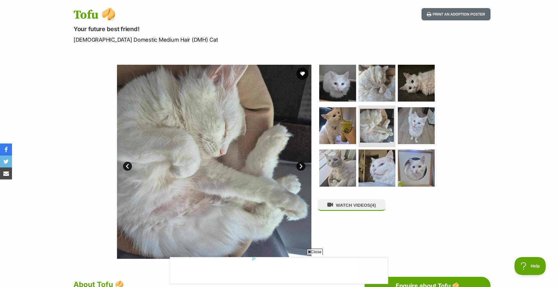
click at [299, 167] on link "Next" at bounding box center [300, 166] width 9 height 9
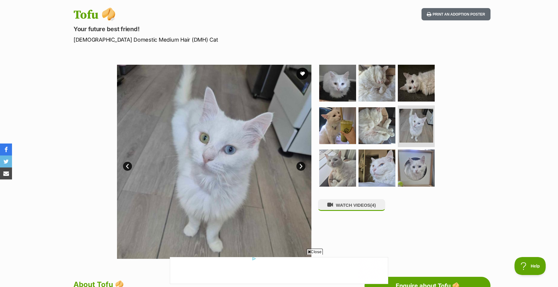
click at [299, 167] on link "Next" at bounding box center [300, 166] width 9 height 9
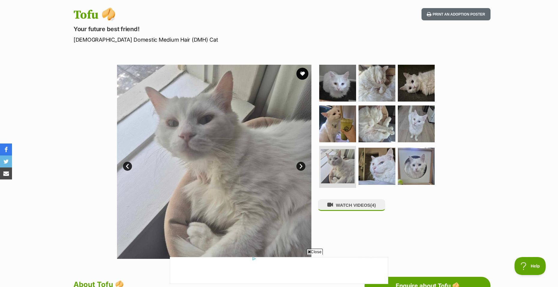
click at [299, 167] on link "Next" at bounding box center [300, 166] width 9 height 9
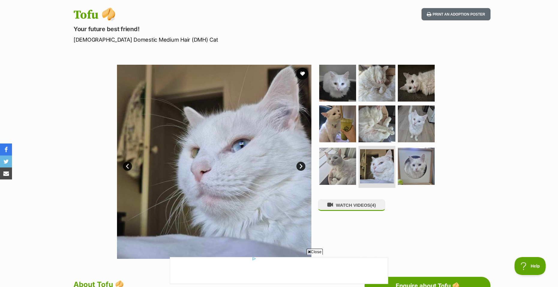
click at [299, 167] on link "Next" at bounding box center [300, 166] width 9 height 9
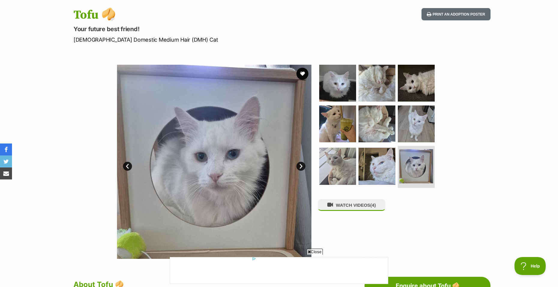
click at [299, 167] on link "Next" at bounding box center [300, 166] width 9 height 9
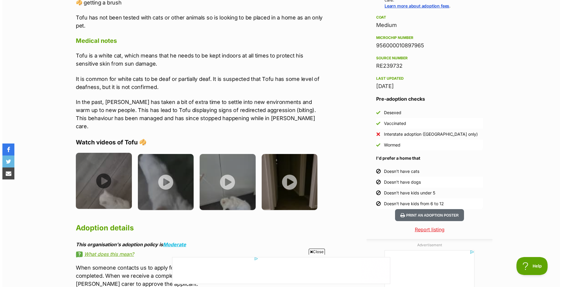
scroll to position [480, 0]
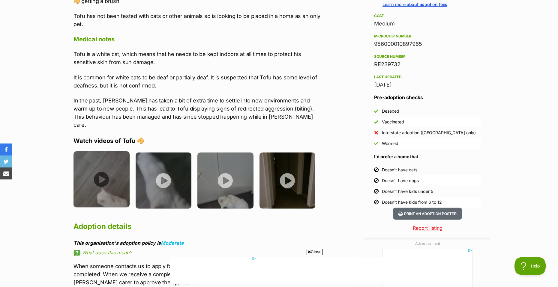
click at [112, 180] on img at bounding box center [101, 179] width 56 height 56
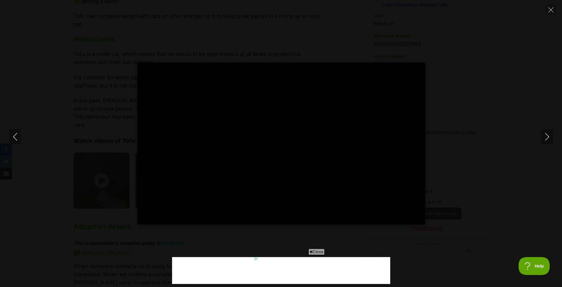
scroll to position [0, 0]
type input "100"
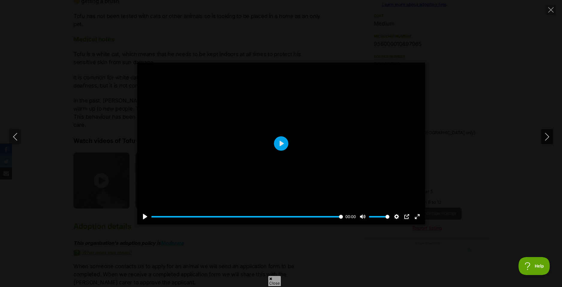
click at [548, 140] on icon "Next" at bounding box center [547, 136] width 7 height 7
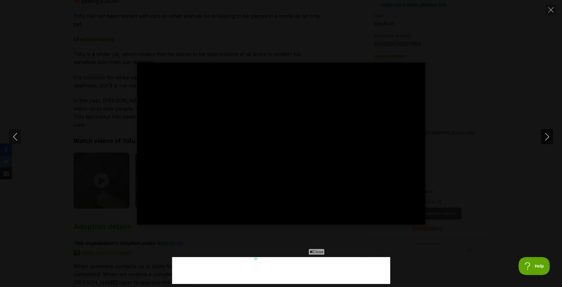
type input "100"
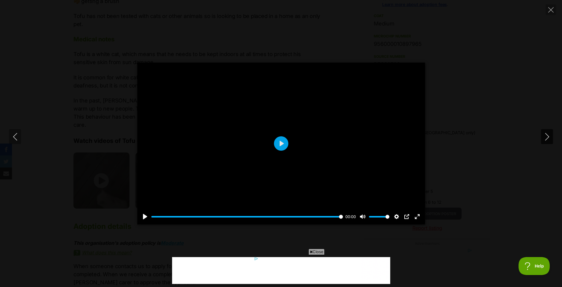
click at [548, 140] on icon "Next" at bounding box center [547, 136] width 7 height 7
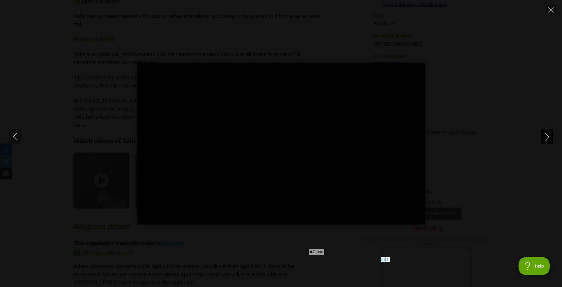
type input "100"
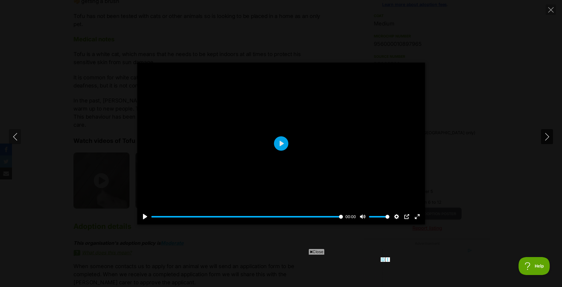
click at [544, 137] on icon "Next" at bounding box center [547, 136] width 7 height 7
type input "100"
click at [552, 10] on icon "Close" at bounding box center [550, 9] width 5 height 5
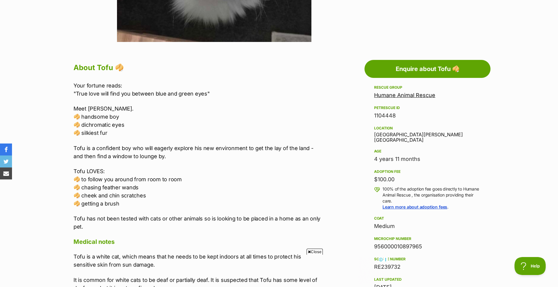
scroll to position [270, 0]
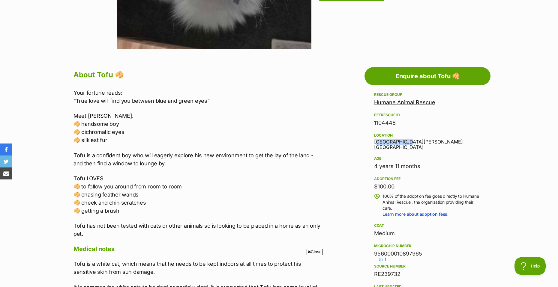
drag, startPoint x: 370, startPoint y: 141, endPoint x: 406, endPoint y: 142, distance: 36.6
click at [406, 142] on aside "Rescue group Humane Animal Rescue PetRescue ID 1104448 Location Clayton, VIC Ag…" at bounding box center [427, 254] width 126 height 326
click at [408, 148] on div "Rescue group Humane Animal Rescue PetRescue ID 1104448 Location Clayton, VIC Ag…" at bounding box center [427, 195] width 107 height 208
drag, startPoint x: 373, startPoint y: 143, endPoint x: 406, endPoint y: 143, distance: 32.4
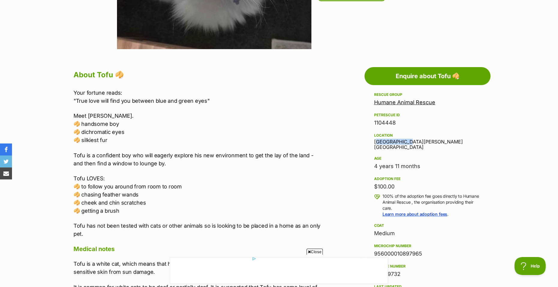
click at [406, 143] on aside "Rescue group Humane Animal Rescue PetRescue ID 1104448 Location Clayton, VIC Ag…" at bounding box center [427, 254] width 126 height 326
copy div "[GEOGRAPHIC_DATA][PERSON_NAME][GEOGRAPHIC_DATA]"
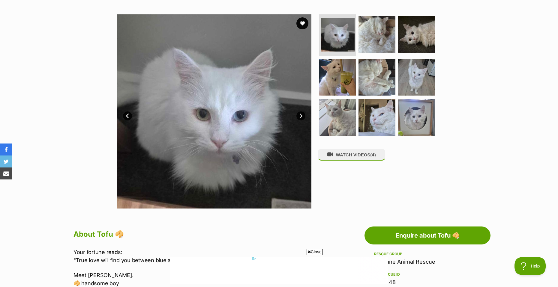
scroll to position [120, 0]
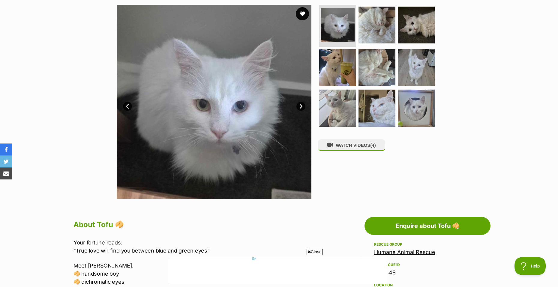
click at [302, 15] on button "favourite" at bounding box center [302, 13] width 13 height 13
click at [403, 72] on img at bounding box center [416, 67] width 39 height 39
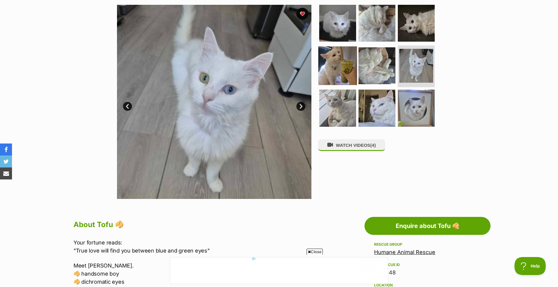
click at [338, 64] on img at bounding box center [337, 65] width 39 height 39
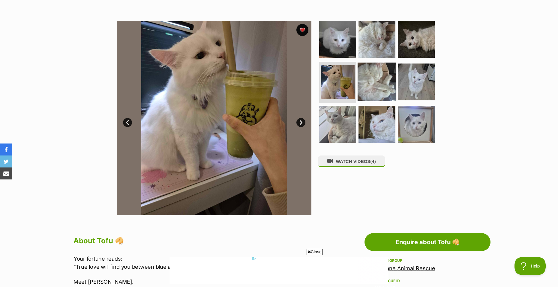
scroll to position [90, 0]
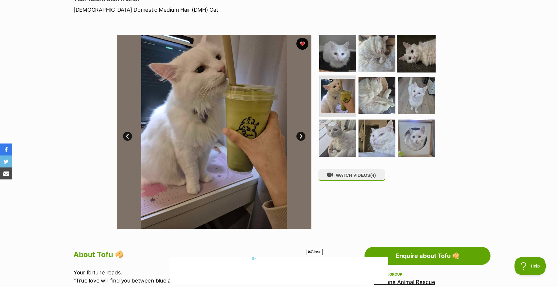
click at [411, 58] on img at bounding box center [416, 53] width 39 height 39
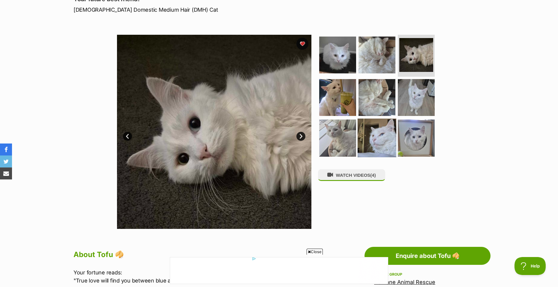
click at [382, 134] on img at bounding box center [376, 138] width 39 height 39
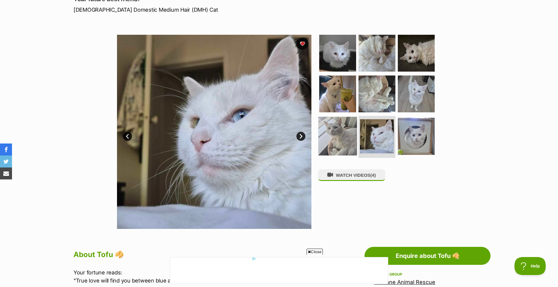
scroll to position [0, 0]
click at [314, 251] on span "Close" at bounding box center [314, 252] width 16 height 6
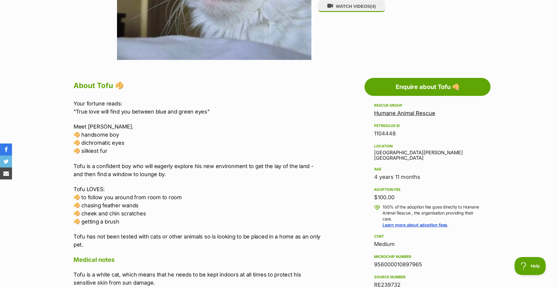
scroll to position [270, 0]
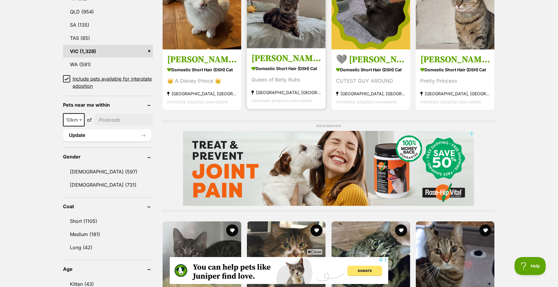
scroll to position [390, 0]
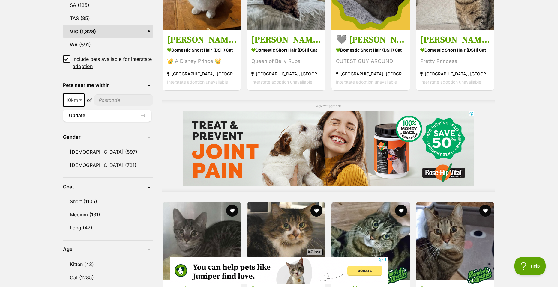
click at [309, 250] on icon at bounding box center [309, 252] width 3 height 4
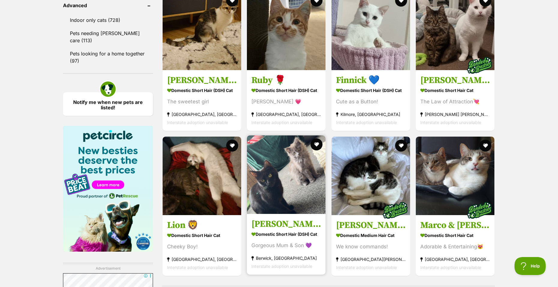
scroll to position [839, 0]
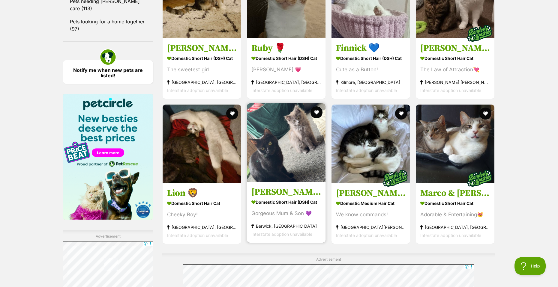
click at [296, 160] on img at bounding box center [286, 142] width 79 height 79
